Goal: Task Accomplishment & Management: Manage account settings

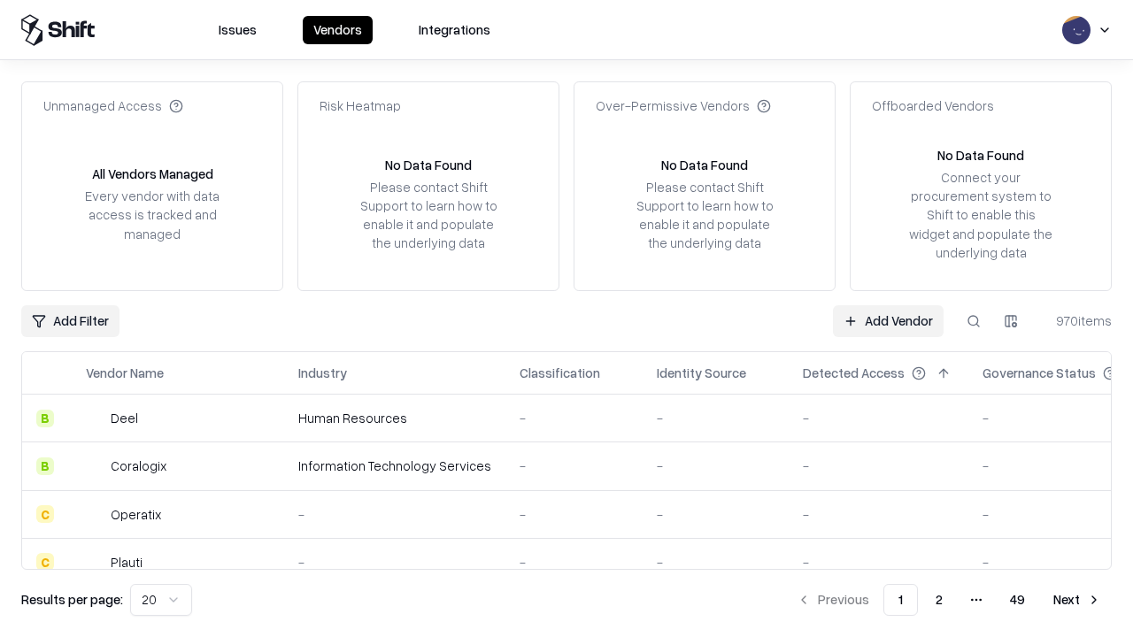
click at [888, 320] on link "Add Vendor" at bounding box center [888, 321] width 111 height 32
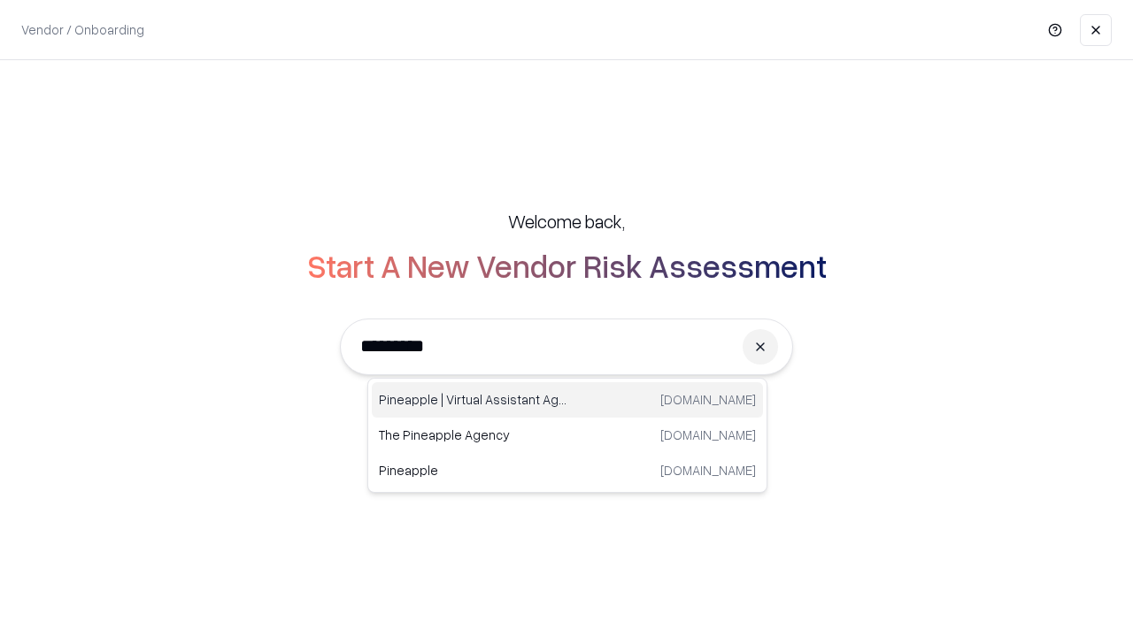
click at [567, 400] on div "Pineapple | Virtual Assistant Agency trypineapple.com" at bounding box center [567, 399] width 391 height 35
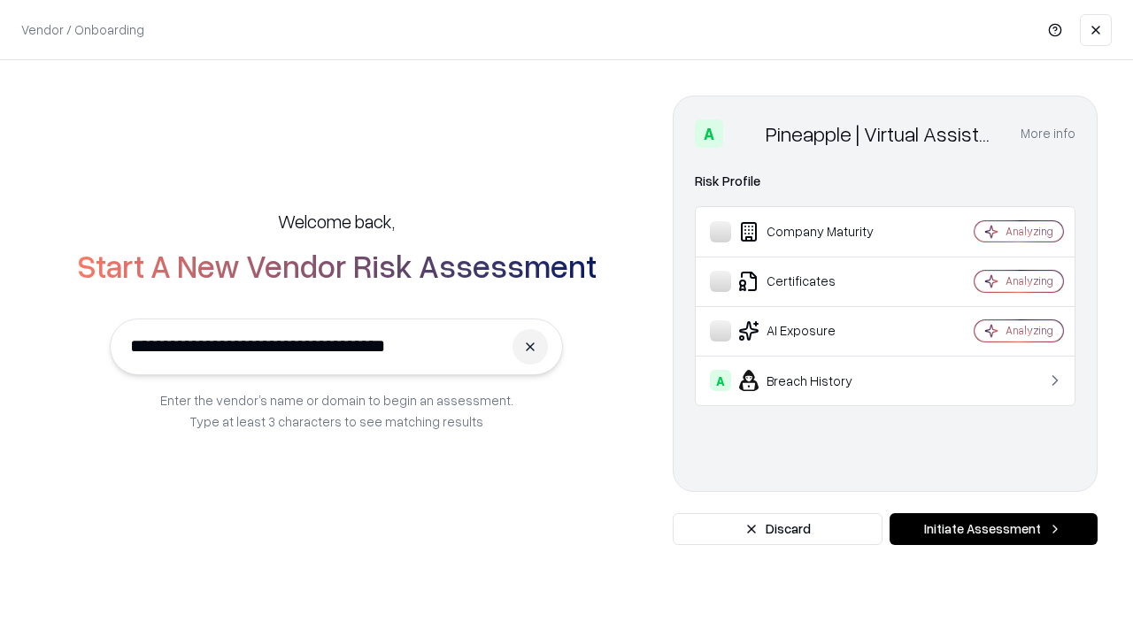
type input "**********"
click at [993, 529] on button "Initiate Assessment" at bounding box center [994, 529] width 208 height 32
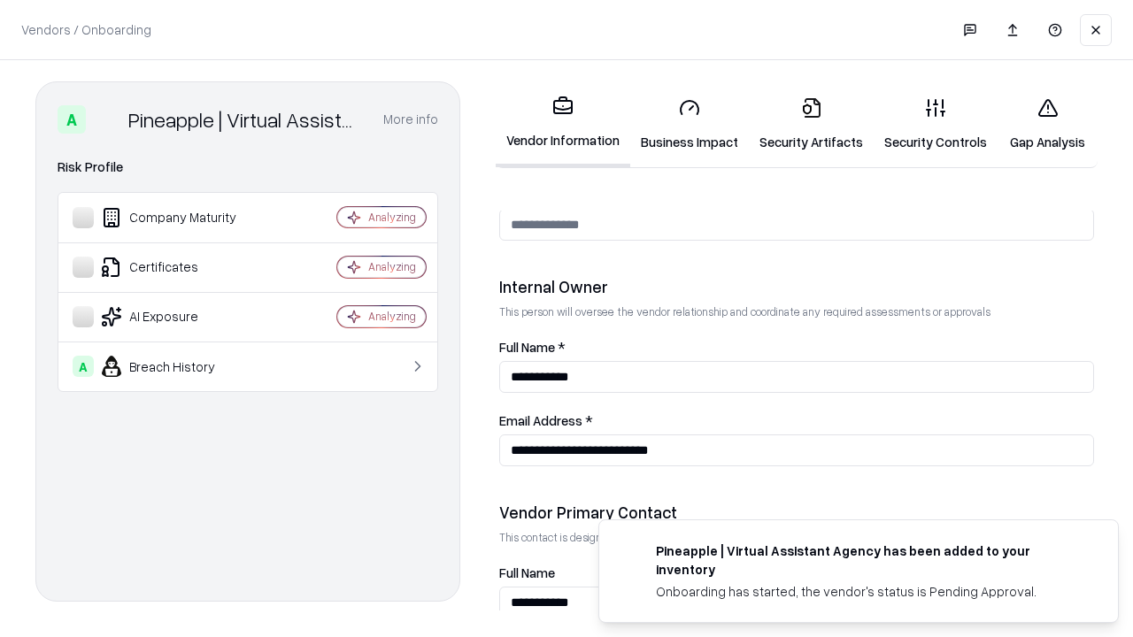
scroll to position [917, 0]
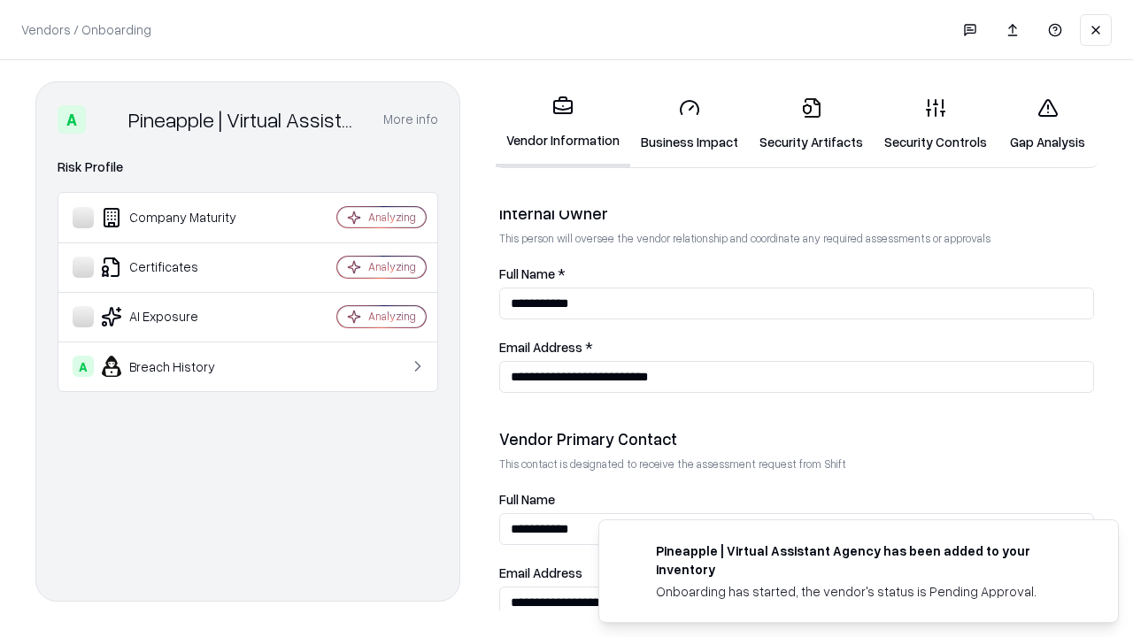
click at [690, 124] on link "Business Impact" at bounding box center [689, 124] width 119 height 82
click at [811, 124] on link "Security Artifacts" at bounding box center [811, 124] width 125 height 82
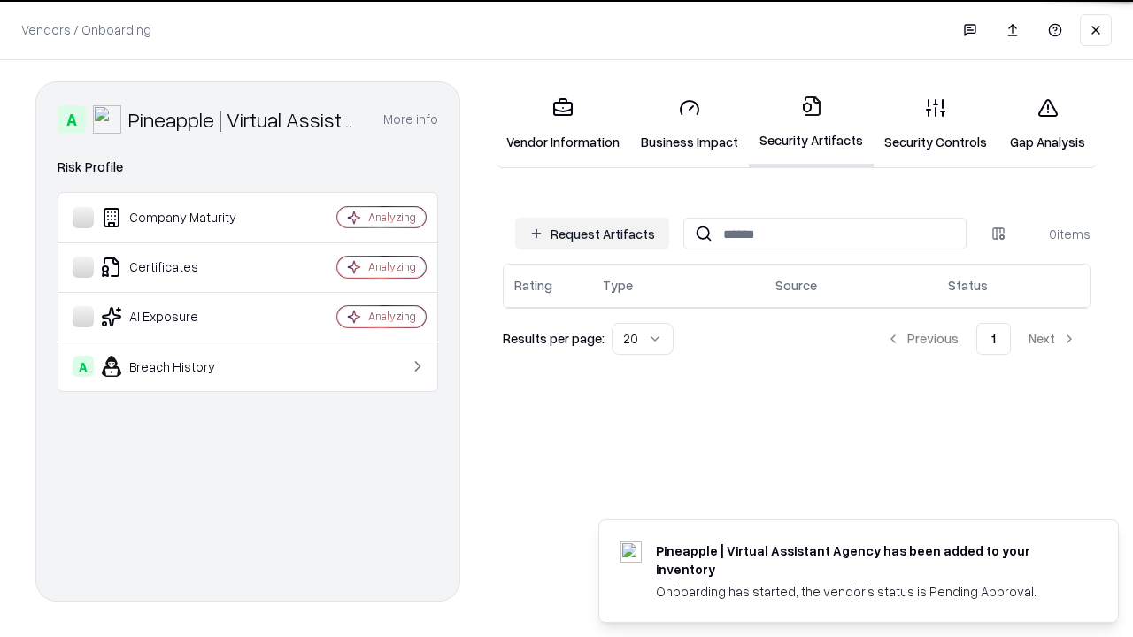
click at [592, 234] on button "Request Artifacts" at bounding box center [592, 234] width 154 height 32
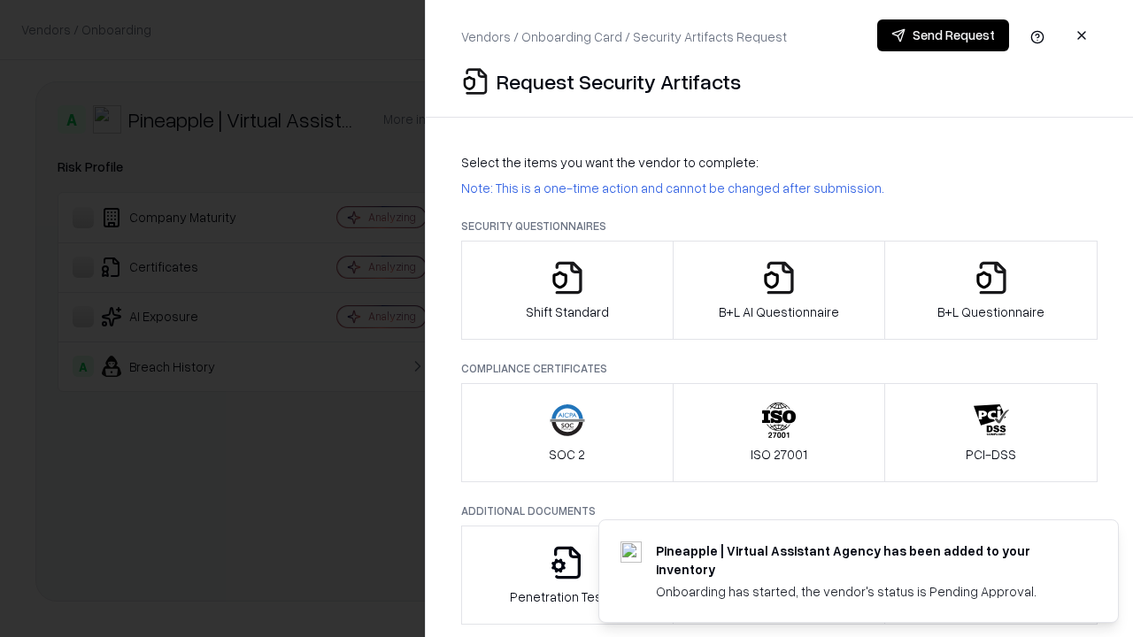
click at [567, 290] on icon "button" at bounding box center [567, 277] width 35 height 35
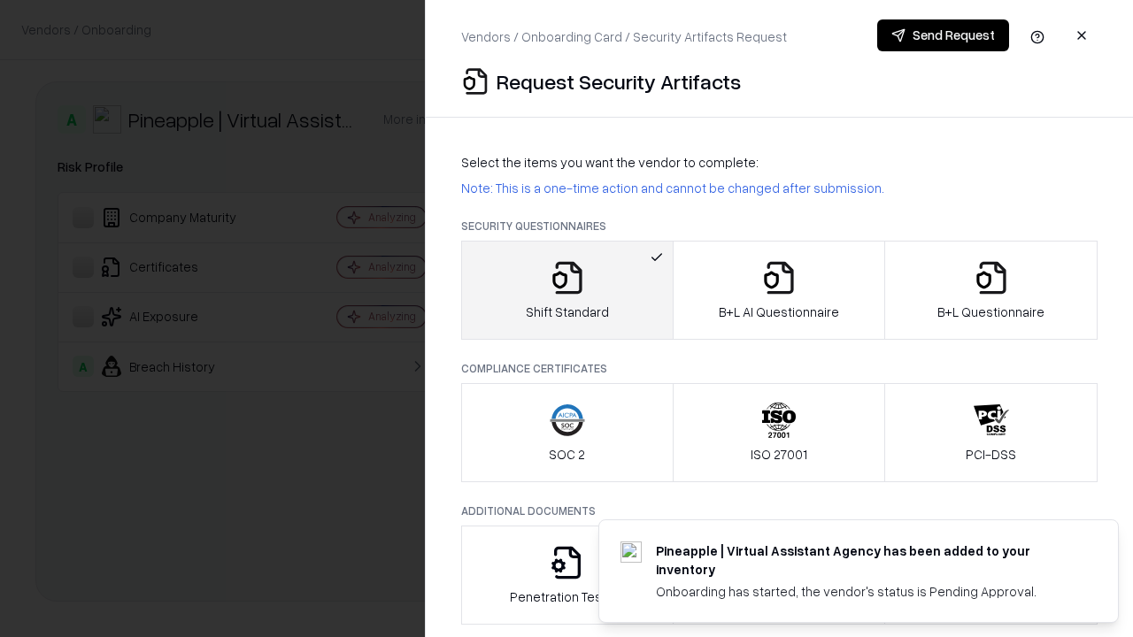
click at [943, 35] on button "Send Request" at bounding box center [943, 35] width 132 height 32
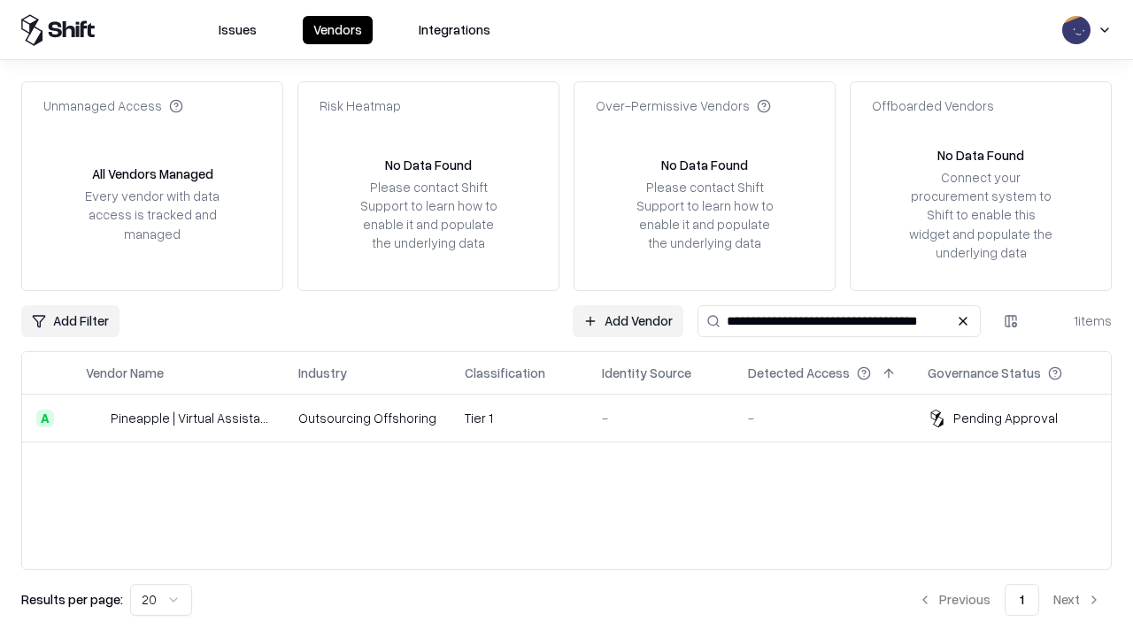
type input "**********"
click at [577, 418] on td "Tier 1" at bounding box center [519, 419] width 137 height 48
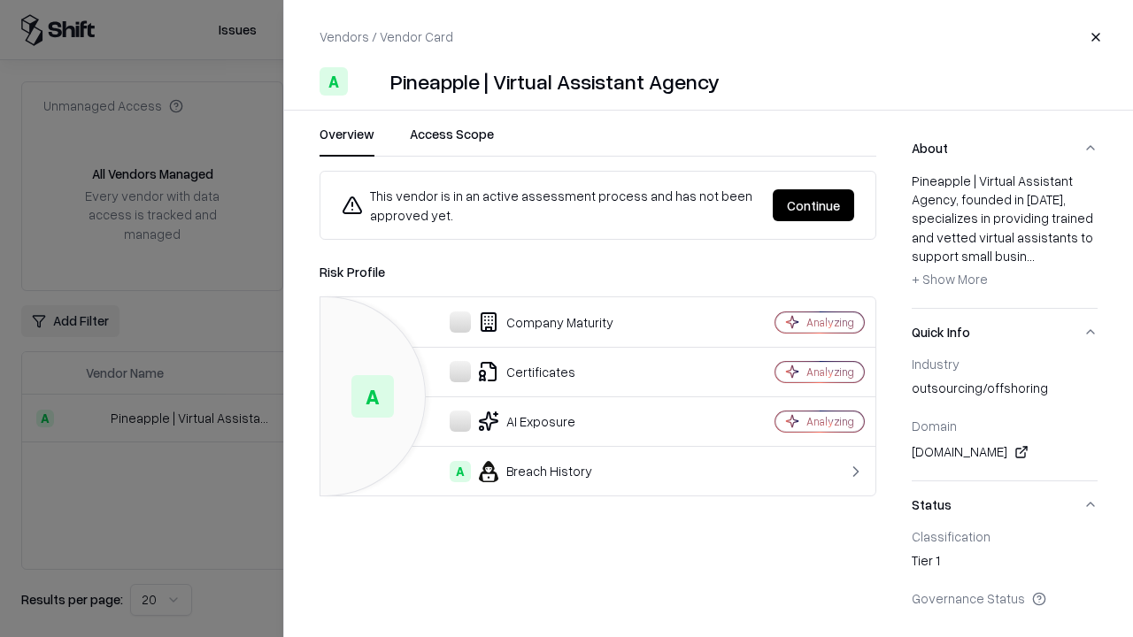
click at [814, 205] on button "Continue" at bounding box center [813, 205] width 81 height 32
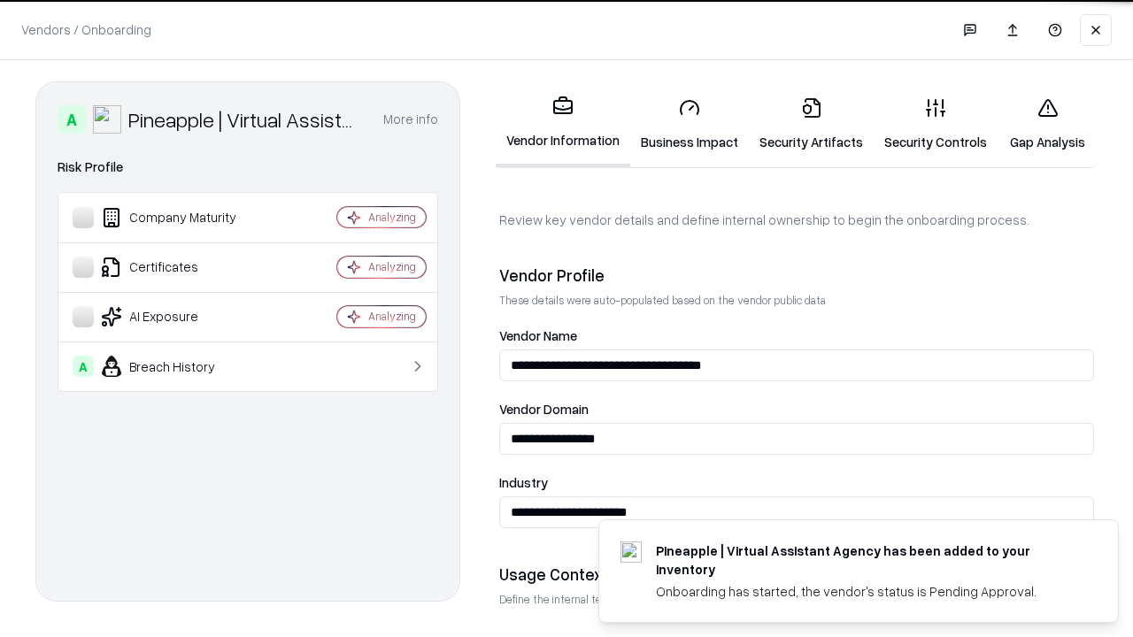
click at [1047, 124] on link "Gap Analysis" at bounding box center [1048, 124] width 100 height 82
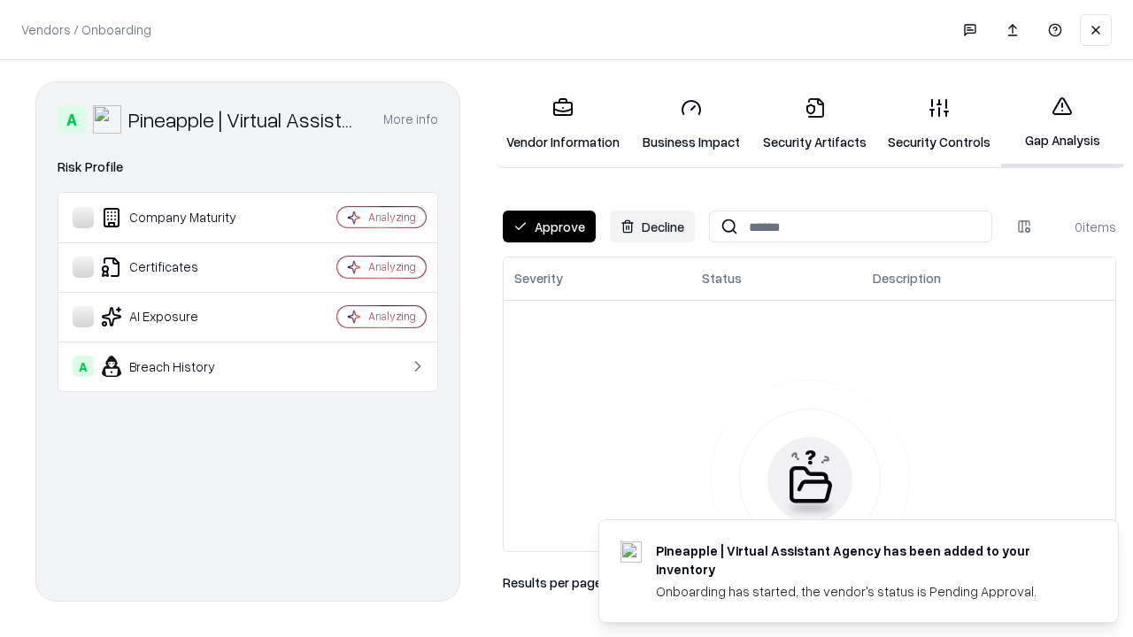
click at [549, 227] on button "Approve" at bounding box center [549, 227] width 93 height 32
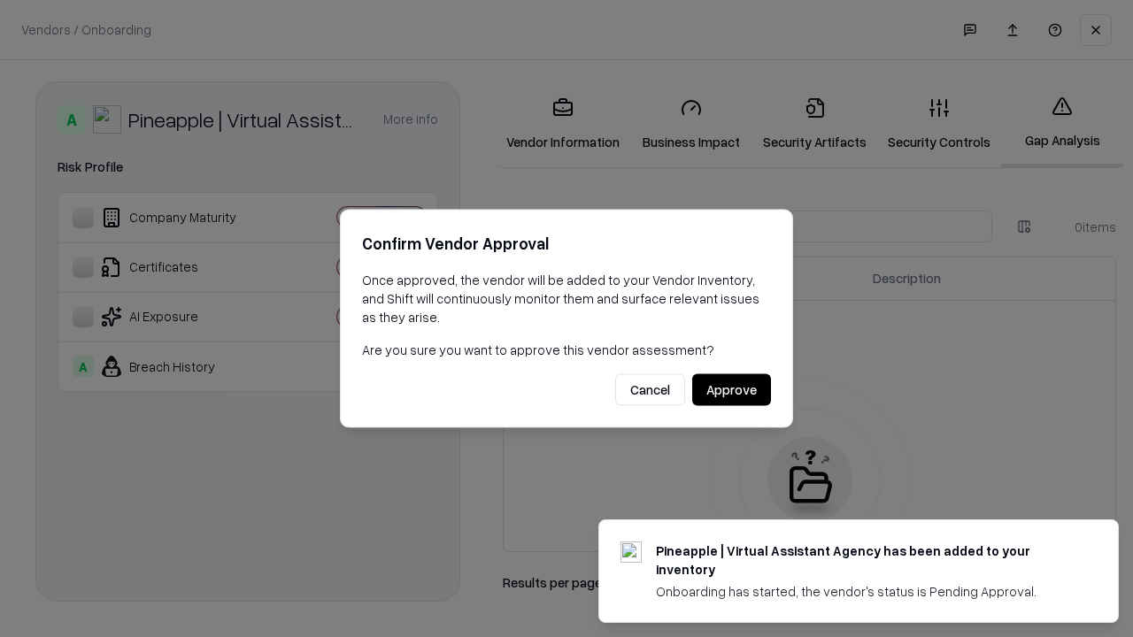
click at [731, 390] on button "Approve" at bounding box center [731, 390] width 79 height 32
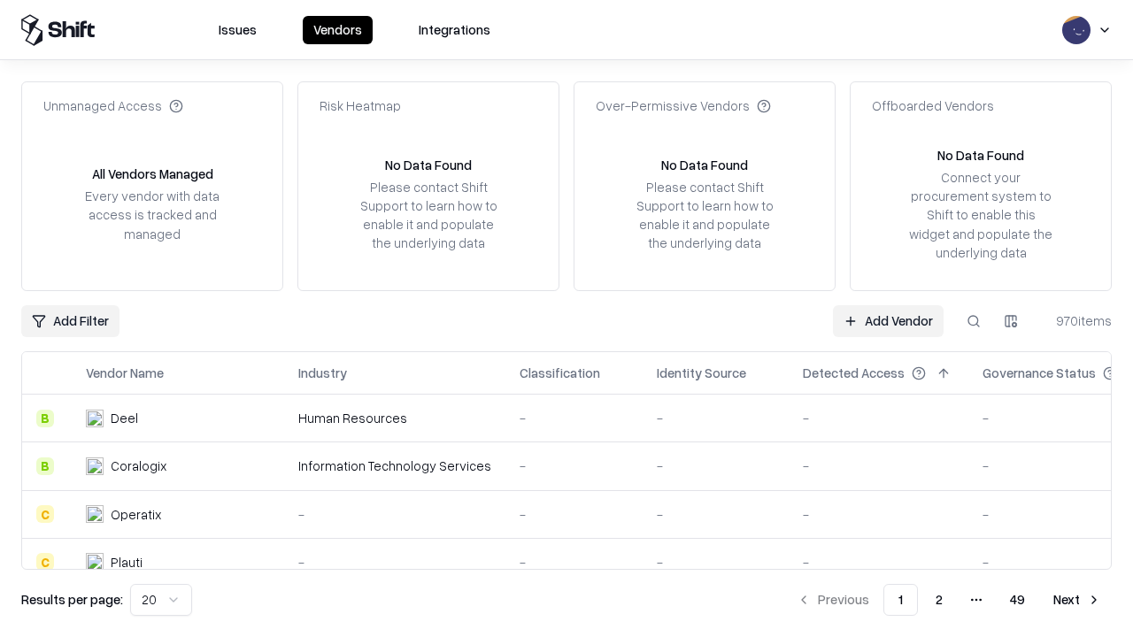
type input "**********"
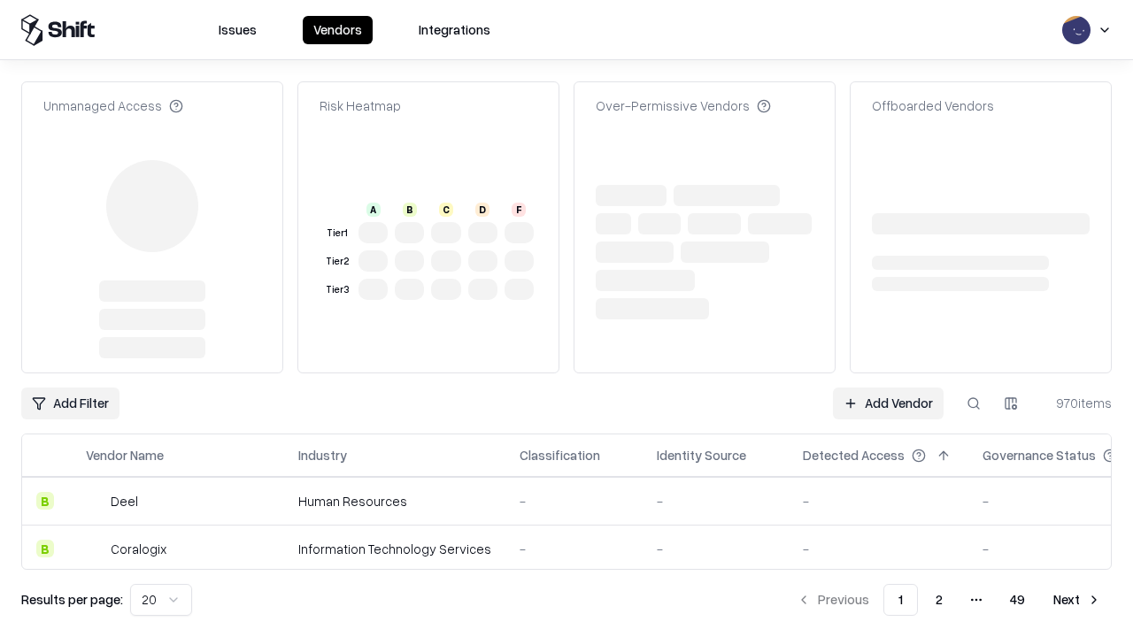
click at [888, 388] on link "Add Vendor" at bounding box center [888, 404] width 111 height 32
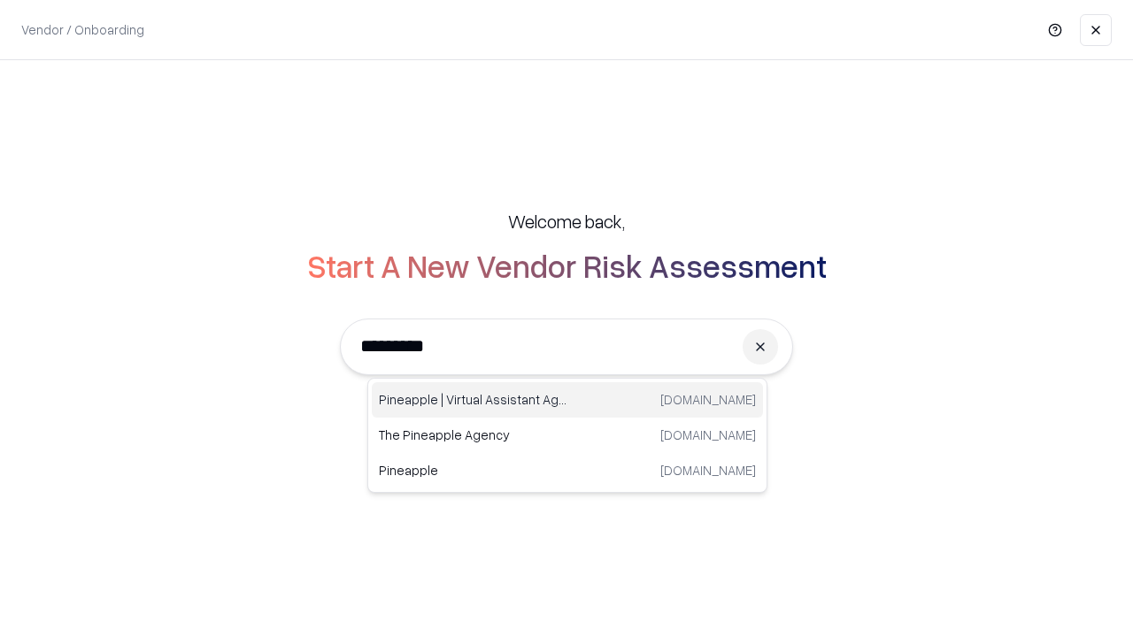
click at [567, 400] on div "Pineapple | Virtual Assistant Agency trypineapple.com" at bounding box center [567, 399] width 391 height 35
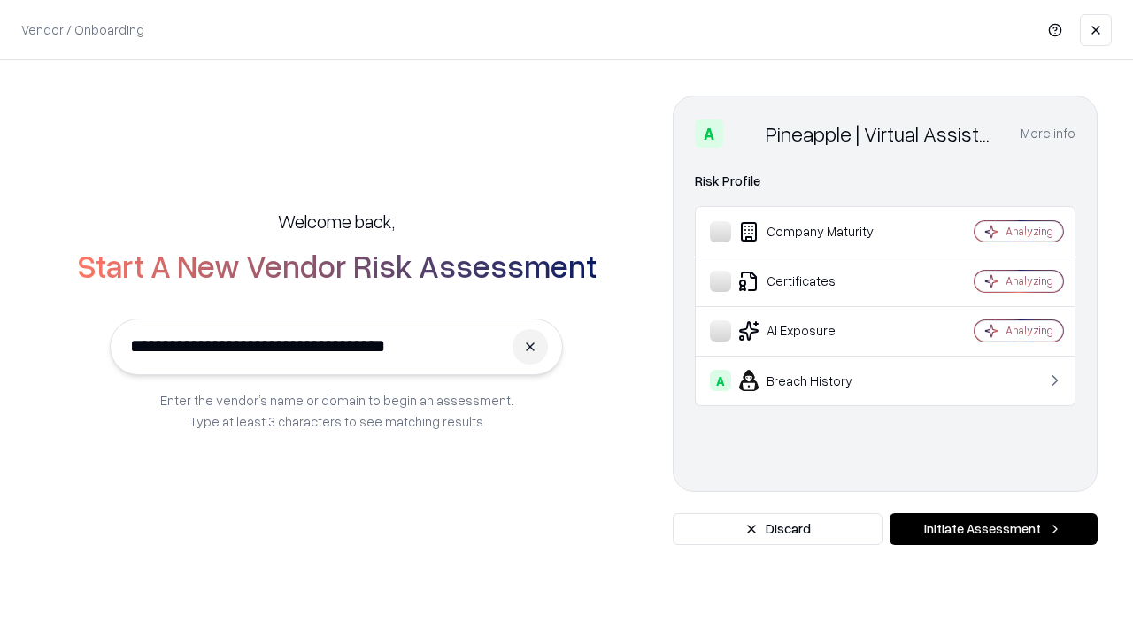
type input "**********"
click at [993, 529] on button "Initiate Assessment" at bounding box center [994, 529] width 208 height 32
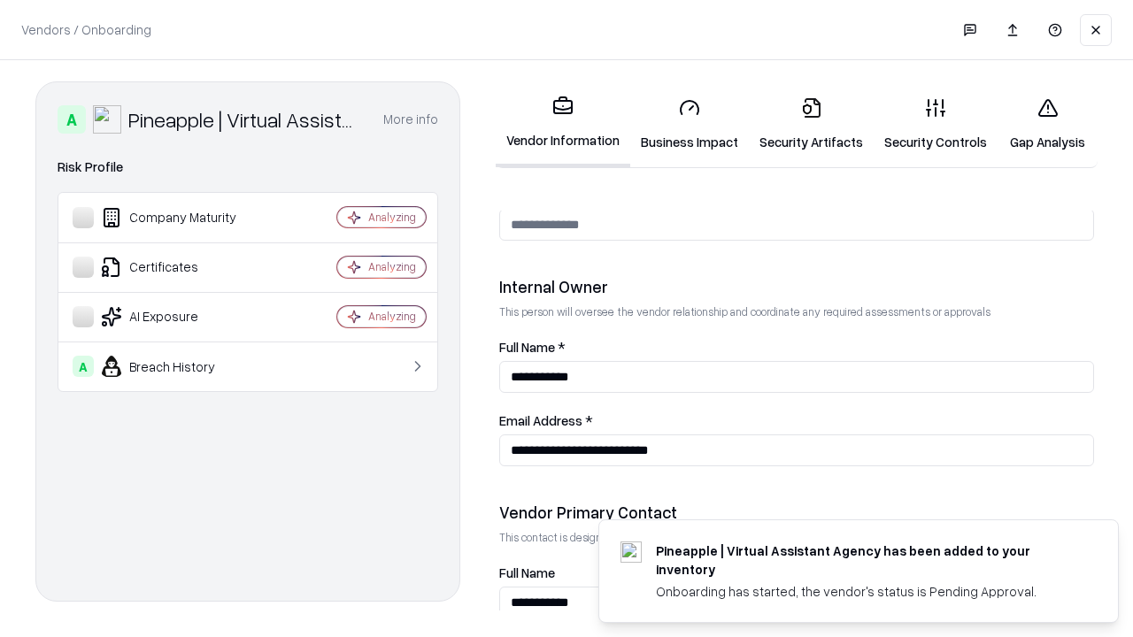
scroll to position [917, 0]
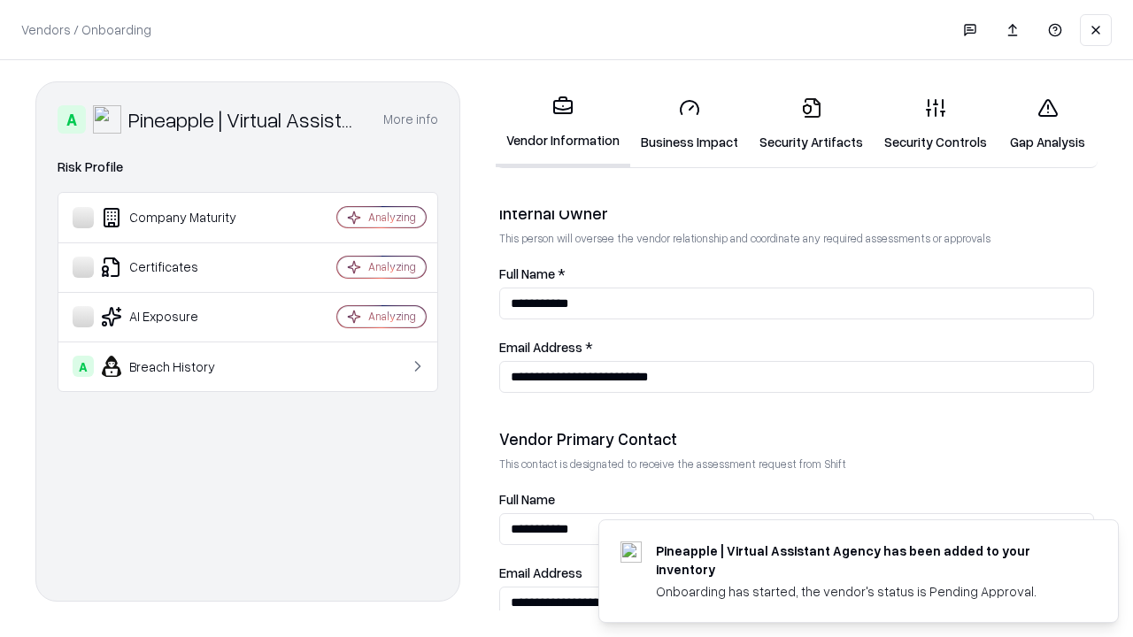
click at [1047, 124] on link "Gap Analysis" at bounding box center [1048, 124] width 100 height 82
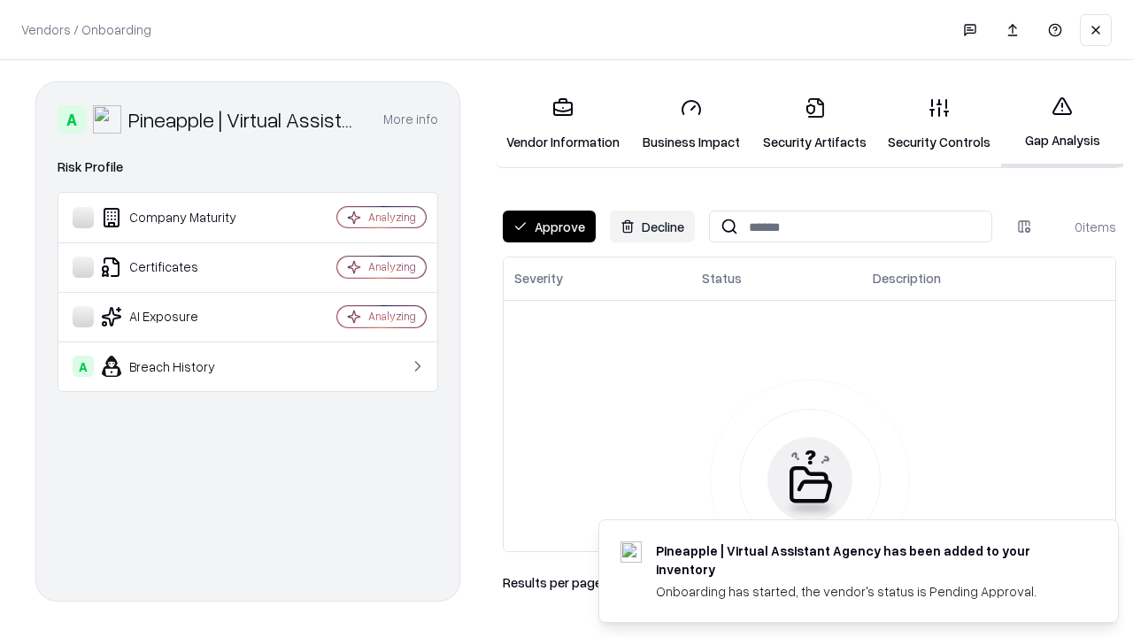
click at [549, 227] on button "Approve" at bounding box center [549, 227] width 93 height 32
